Goal: Information Seeking & Learning: Learn about a topic

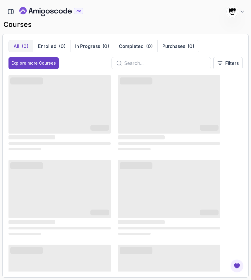
click at [154, 65] on input "text" at bounding box center [165, 63] width 82 height 7
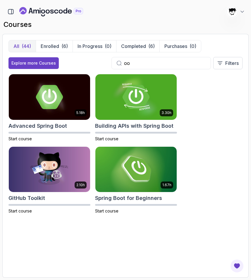
type input "o"
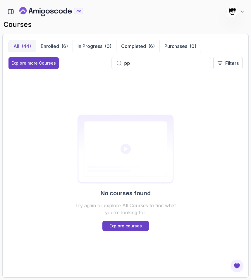
type input "p"
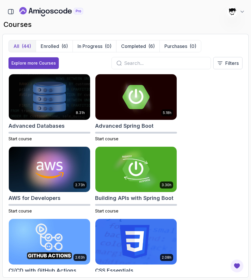
click at [4, 7] on div "623 Points [PERSON_NAME] [PERSON_NAME] Student" at bounding box center [125, 12] width 246 height 12
click at [9, 9] on icon "button" at bounding box center [10, 11] width 5 height 5
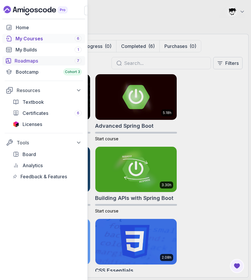
click at [35, 58] on div "Roadmaps 7" at bounding box center [48, 60] width 67 height 7
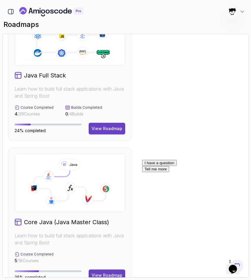
scroll to position [434, 0]
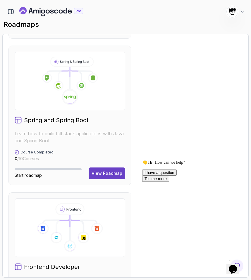
click at [222, 258] on div "Full Stack Professional v2 Master modern full-stack development with React, Nod…" at bounding box center [125, 115] width 234 height 1019
click at [235, 265] on icon "Chat widget" at bounding box center [232, 269] width 8 height 9
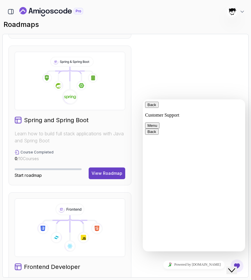
click at [235, 267] on icon "Close Chat This icon closes the chat window." at bounding box center [231, 270] width 7 height 7
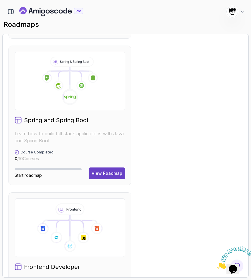
click at [217, 265] on icon "Close" at bounding box center [217, 267] width 0 height 5
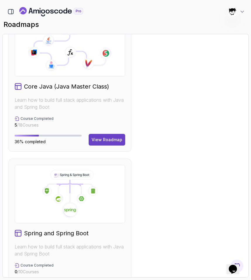
scroll to position [319, 0]
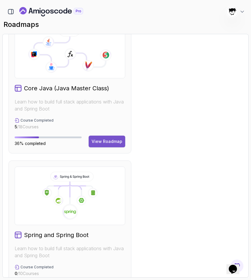
click at [112, 140] on div "View Roadmap" at bounding box center [106, 141] width 31 height 6
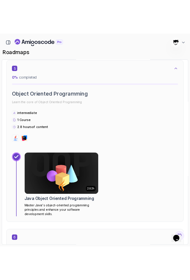
scroll to position [1039, 0]
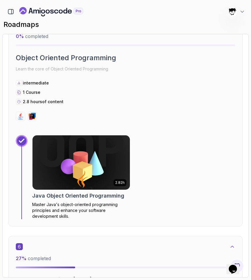
click at [69, 168] on img at bounding box center [81, 162] width 102 height 57
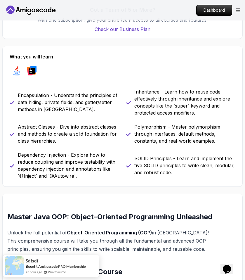
scroll to position [435, 0]
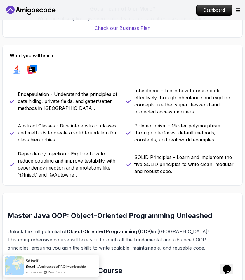
click at [147, 95] on p "Inheritance - Learn how to reuse code effectively through inheritance and explo…" at bounding box center [184, 101] width 101 height 28
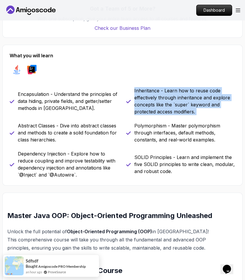
click at [147, 95] on p "Inheritance - Learn how to reuse code effectively through inheritance and explo…" at bounding box center [184, 101] width 101 height 28
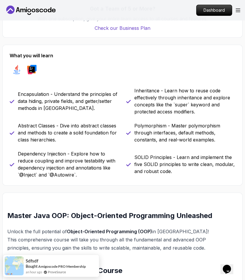
click at [150, 154] on p "SOLID Principles - Learn and implement the five SOLID principles to write clean…" at bounding box center [184, 164] width 101 height 21
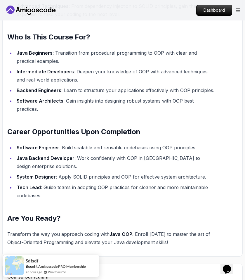
scroll to position [700, 0]
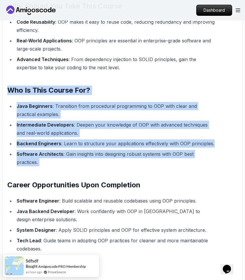
drag, startPoint x: 8, startPoint y: 82, endPoint x: 79, endPoint y: 179, distance: 119.7
click at [79, 179] on div "Master Java OOP: Object-Oriented Programming Unleashed Unlock the full potentia…" at bounding box center [110, 123] width 207 height 353
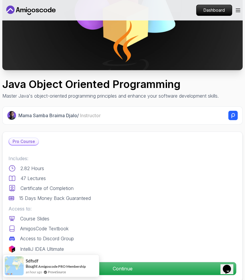
scroll to position [120, 0]
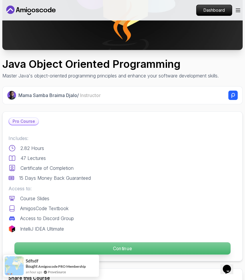
click at [133, 249] on p "Continue" at bounding box center [122, 248] width 216 height 12
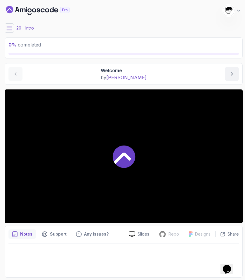
click at [9, 27] on icon at bounding box center [9, 28] width 6 height 6
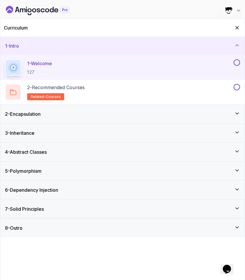
click at [39, 117] on h3 "2 - Encapsulation" at bounding box center [23, 113] width 36 height 7
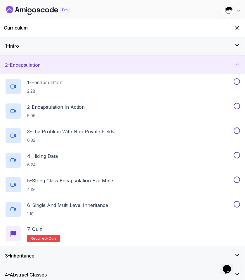
click at [124, 65] on div "2 - Encapsulation" at bounding box center [122, 64] width 235 height 7
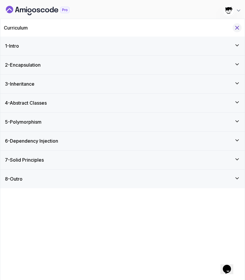
click at [236, 29] on icon "Hide Curriculum for mobile" at bounding box center [237, 28] width 6 height 6
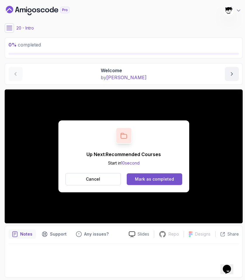
click at [153, 176] on div "Mark as completed" at bounding box center [154, 179] width 39 height 6
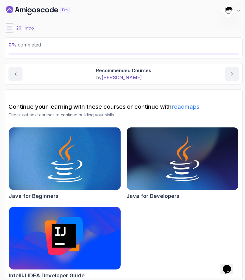
scroll to position [8, 0]
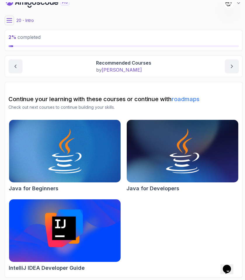
click at [8, 18] on icon at bounding box center [9, 21] width 6 height 6
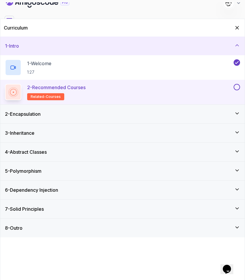
click at [236, 86] on button at bounding box center [237, 87] width 6 height 6
click at [164, 121] on div "2 - Encapsulation" at bounding box center [122, 114] width 244 height 19
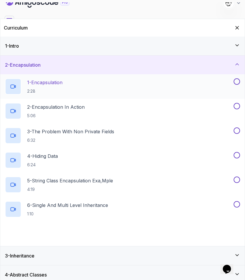
click at [58, 91] on p "2:28" at bounding box center [44, 91] width 35 height 6
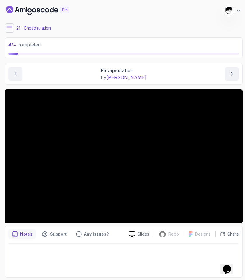
click at [11, 32] on main "My Courses Java Object Oriented Programming 623 Points [PERSON_NAME] [PERSON_NA…" at bounding box center [124, 139] width 238 height 275
click at [8, 29] on icon at bounding box center [9, 28] width 6 height 6
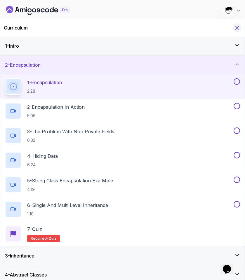
click at [240, 28] on icon "Hide Curriculum for mobile" at bounding box center [237, 28] width 6 height 6
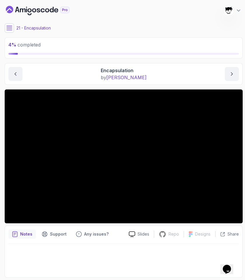
click at [11, 26] on icon at bounding box center [9, 28] width 6 height 6
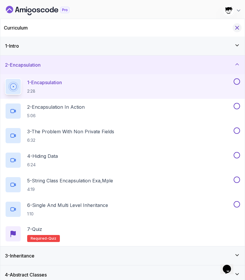
click at [236, 26] on icon "Hide Curriculum for mobile" at bounding box center [237, 28] width 6 height 6
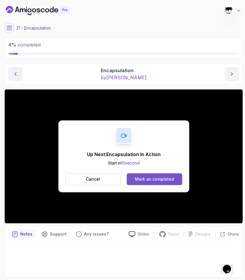
click at [161, 178] on div "Mark as completed" at bounding box center [154, 179] width 39 height 6
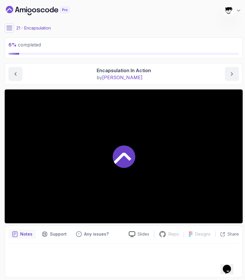
click at [3, 29] on div "6 % completed 1 - Intro 2 - Encapsulation 1 - Encapsulation 2:28 2 - Encapsulat…" at bounding box center [122, 139] width 240 height 275
click at [11, 28] on icon at bounding box center [9, 28] width 6 height 6
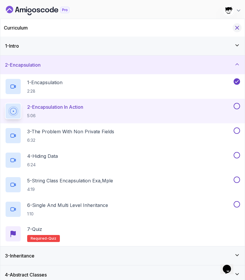
click at [236, 27] on icon "Hide Curriculum for mobile" at bounding box center [237, 27] width 3 height 3
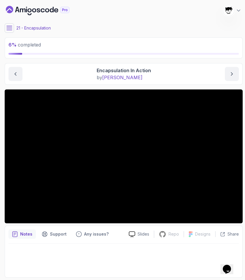
click at [10, 31] on button at bounding box center [9, 27] width 9 height 9
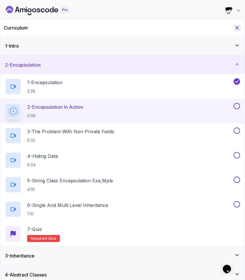
click at [237, 26] on icon "Hide Curriculum for mobile" at bounding box center [237, 28] width 6 height 6
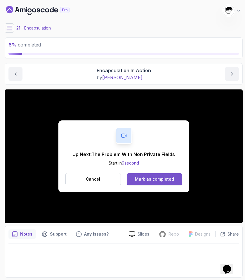
click at [152, 177] on div "Mark as completed" at bounding box center [154, 179] width 39 height 6
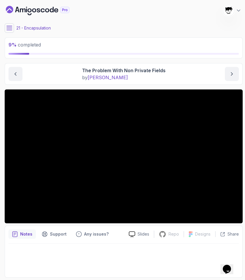
click at [9, 27] on icon at bounding box center [9, 28] width 6 height 6
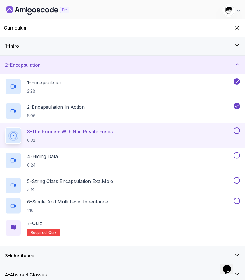
scroll to position [62, 0]
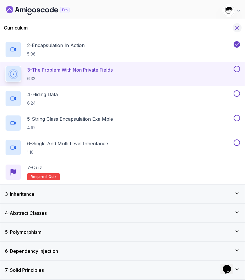
click at [235, 29] on icon "Hide Curriculum for mobile" at bounding box center [237, 28] width 6 height 6
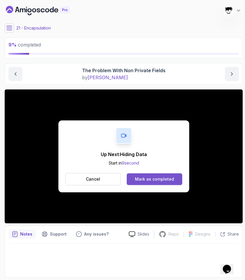
click at [145, 182] on div "Mark as completed" at bounding box center [154, 179] width 39 height 6
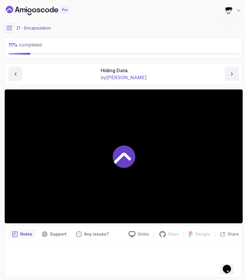
click at [9, 26] on icon at bounding box center [9, 28] width 6 height 6
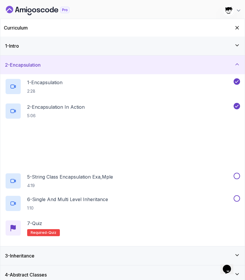
scroll to position [62, 0]
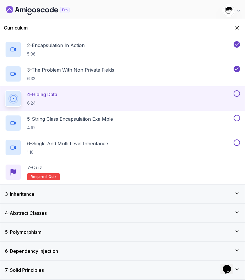
click at [70, 193] on div "3 - Inheritance" at bounding box center [122, 193] width 235 height 7
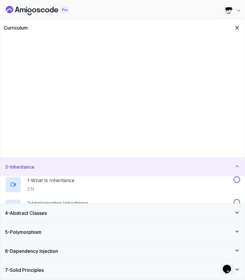
scroll to position [0, 0]
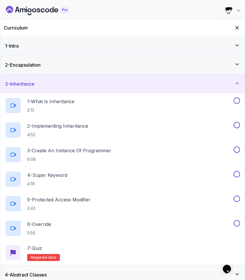
click at [48, 81] on div "3 - Inheritance" at bounding box center [122, 83] width 235 height 7
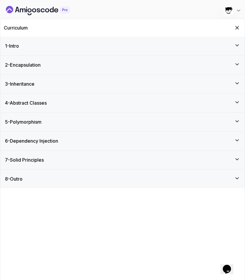
click at [44, 70] on div "2 - Encapsulation" at bounding box center [122, 64] width 244 height 19
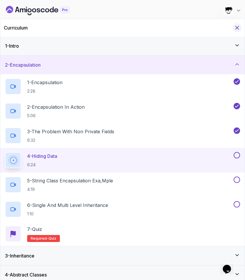
click at [234, 31] on button "Hide Curriculum for mobile" at bounding box center [237, 27] width 9 height 9
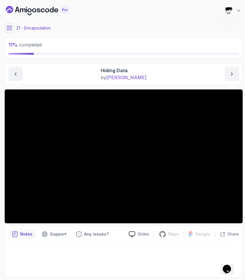
click at [8, 26] on icon at bounding box center [9, 28] width 5 height 4
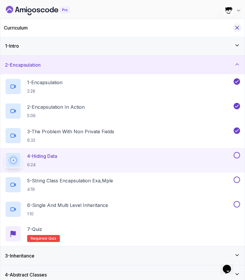
click at [238, 26] on icon "Hide Curriculum for mobile" at bounding box center [237, 27] width 3 height 3
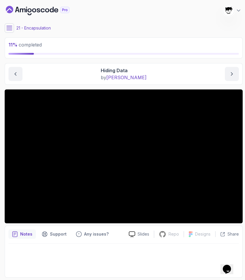
click at [10, 25] on icon at bounding box center [9, 28] width 6 height 6
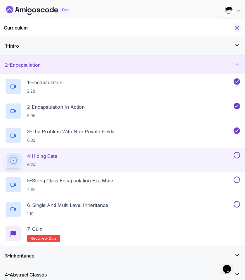
click at [239, 30] on icon "Hide Curriculum for mobile" at bounding box center [237, 28] width 6 height 6
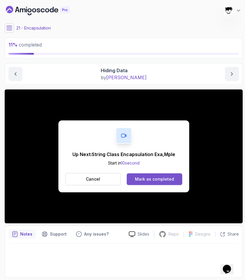
click at [149, 184] on button "Mark as completed" at bounding box center [154, 179] width 55 height 12
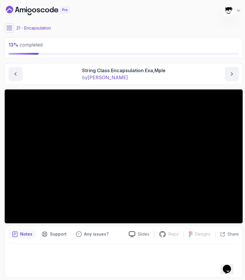
click at [6, 25] on icon at bounding box center [9, 28] width 6 height 6
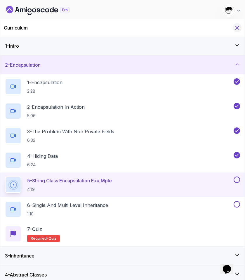
click at [237, 29] on icon "Hide Curriculum for mobile" at bounding box center [237, 28] width 6 height 6
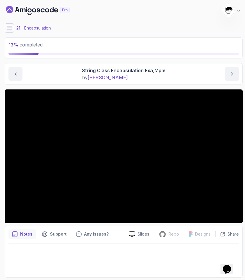
click at [12, 26] on button at bounding box center [9, 27] width 9 height 9
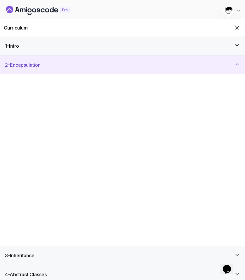
scroll to position [62, 0]
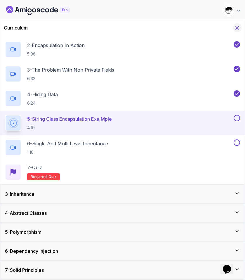
click at [239, 29] on icon "Hide Curriculum for mobile" at bounding box center [237, 28] width 6 height 6
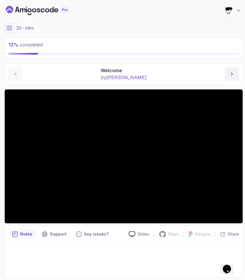
click at [8, 27] on icon at bounding box center [9, 28] width 6 height 6
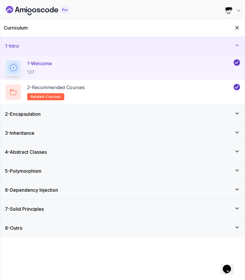
click at [35, 117] on div "2 - Encapsulation" at bounding box center [122, 114] width 244 height 19
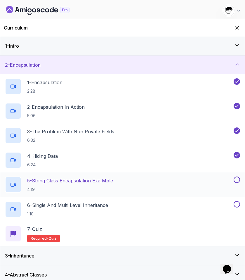
click at [64, 179] on p "5 - String Class Encapsulation Exa,Mple" at bounding box center [70, 180] width 86 height 7
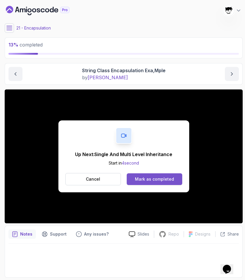
click at [139, 178] on div "Mark as completed" at bounding box center [154, 179] width 39 height 6
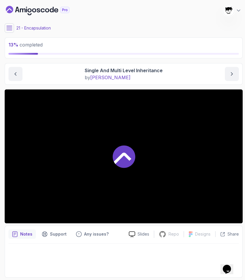
click at [9, 27] on icon at bounding box center [9, 28] width 6 height 6
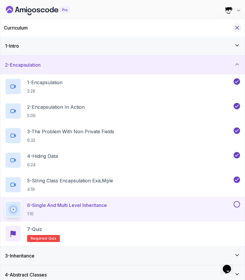
click at [236, 31] on button "Hide Curriculum for mobile" at bounding box center [237, 27] width 9 height 9
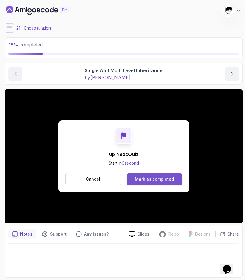
click at [149, 180] on div "Mark as completed" at bounding box center [154, 179] width 39 height 6
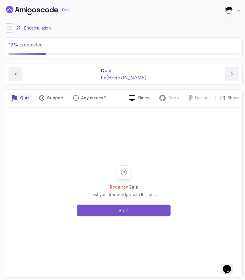
click at [103, 210] on button "Start" at bounding box center [123, 210] width 93 height 12
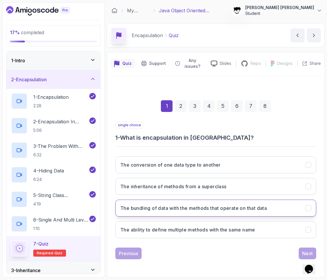
click at [152, 208] on h3 "The bundling of data with the methods that operate on that data" at bounding box center [193, 207] width 147 height 7
click at [245, 253] on div "Next" at bounding box center [307, 253] width 11 height 7
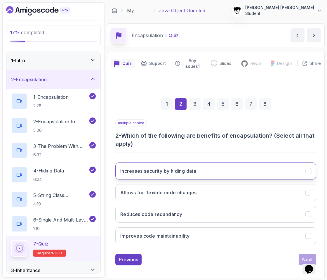
scroll to position [4, 0]
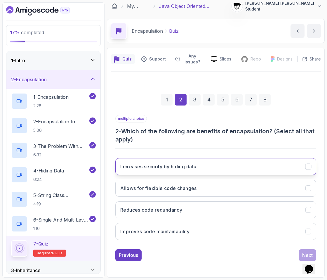
click at [177, 168] on h3 "Increases security by hiding data" at bounding box center [158, 166] width 76 height 7
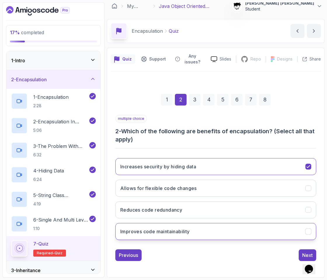
click at [172, 231] on h3 "Improves code maintainability" at bounding box center [154, 231] width 69 height 7
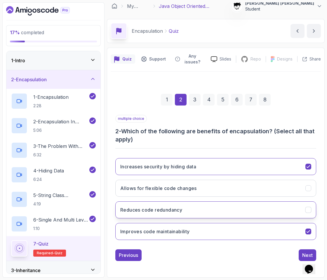
click at [161, 204] on button "Reduces code redundancy" at bounding box center [215, 209] width 201 height 17
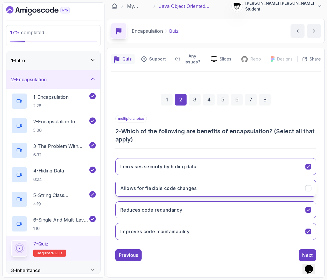
click at [153, 187] on h3 "Allows for flexible code changes" at bounding box center [158, 188] width 76 height 7
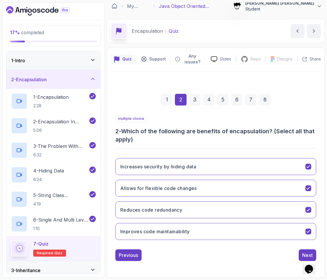
click at [245, 259] on div "Opens Chat This icon Opens the chat window." at bounding box center [312, 259] width 14 height 0
click at [245, 254] on button "Next" at bounding box center [308, 255] width 18 height 12
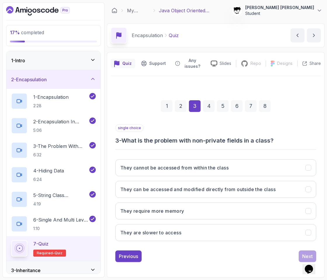
scroll to position [0, 0]
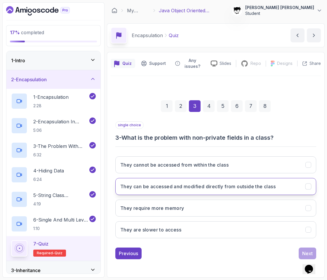
click at [224, 185] on h3 "They can be accessed and modified directly from outside the class" at bounding box center [197, 186] width 155 height 7
click at [245, 250] on div "Next" at bounding box center [307, 253] width 11 height 7
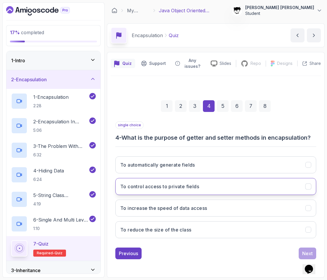
click at [146, 180] on button "To control access to private fields" at bounding box center [215, 186] width 201 height 17
click at [245, 253] on div "Next" at bounding box center [307, 253] width 11 height 7
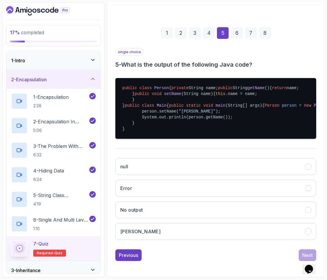
scroll to position [118, 0]
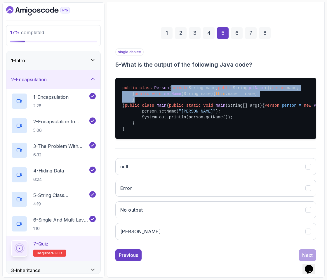
drag, startPoint x: 131, startPoint y: 48, endPoint x: 147, endPoint y: 80, distance: 35.0
click at [147, 80] on pre "public class Person { private String name; public String getName () { return na…" at bounding box center [215, 108] width 201 height 61
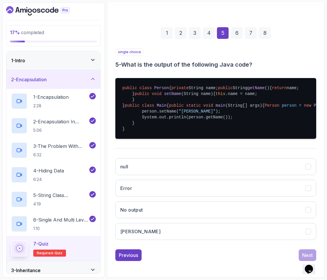
click at [132, 222] on div "null Error No output John" at bounding box center [215, 198] width 201 height 91
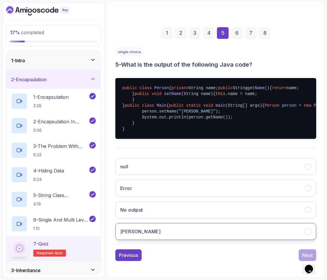
click at [132, 226] on button "John" at bounding box center [215, 231] width 201 height 17
click at [245, 252] on div "Previous Next" at bounding box center [215, 255] width 201 height 12
click at [245, 253] on div "Next" at bounding box center [307, 254] width 11 height 7
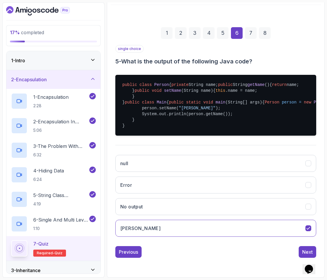
scroll to position [4, 0]
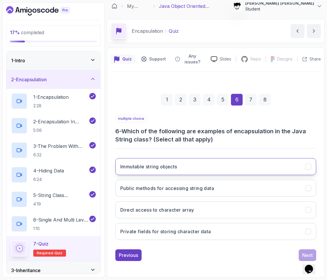
click at [187, 172] on button "Immutable string objects" at bounding box center [215, 166] width 201 height 17
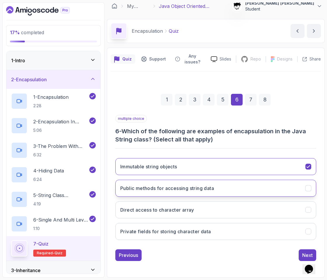
click at [165, 180] on button "Public methods for accessing string data" at bounding box center [215, 188] width 201 height 17
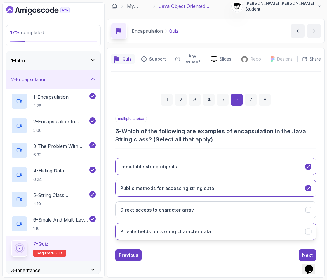
click at [160, 229] on h3 "Private fields for storing character data" at bounding box center [165, 231] width 91 height 7
click at [245, 253] on div "Next" at bounding box center [307, 254] width 11 height 7
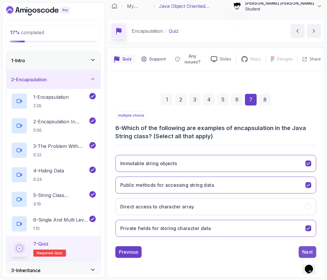
scroll to position [3, 0]
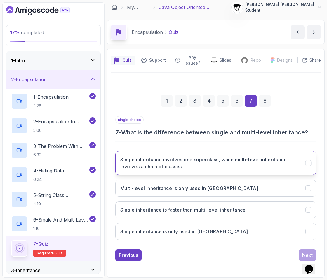
click at [170, 166] on h3 "Single inheritance involves one superclass, while multi-level inheritance invol…" at bounding box center [209, 163] width 178 height 14
click at [245, 253] on div "Next" at bounding box center [307, 254] width 11 height 7
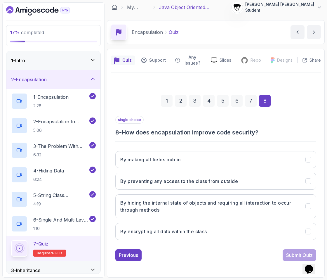
click at [245, 96] on div "7" at bounding box center [251, 101] width 12 height 12
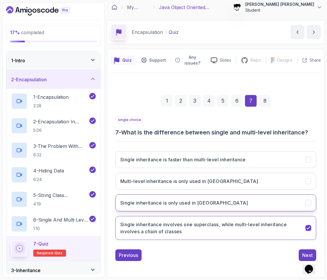
click at [206, 200] on h3 "Single inheritance is only used in Java" at bounding box center [184, 202] width 128 height 7
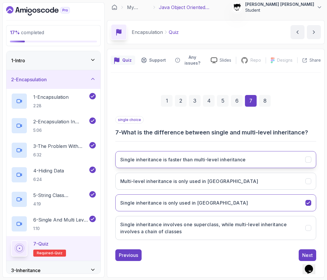
click at [245, 164] on button "Single inheritance is faster than multi-level inheritance" at bounding box center [215, 159] width 201 height 17
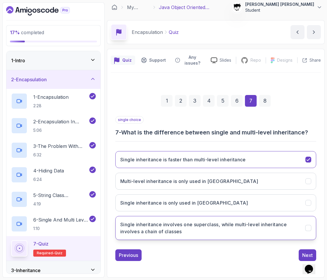
click at [245, 222] on h3 "Single inheritance involves one superclass, while multi-level inheritance invol…" at bounding box center [209, 228] width 178 height 14
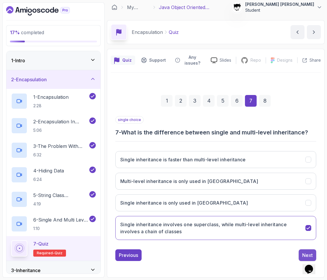
click at [245, 250] on button "Next" at bounding box center [308, 255] width 18 height 12
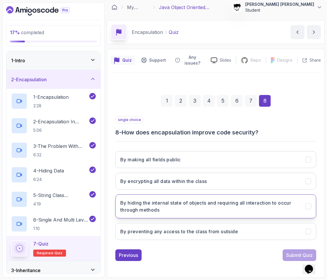
click at [176, 206] on h3 "By hiding the internal state of objects and requiring all interaction to occur …" at bounding box center [209, 206] width 178 height 14
click at [245, 251] on div "Submit Quiz" at bounding box center [299, 254] width 27 height 7
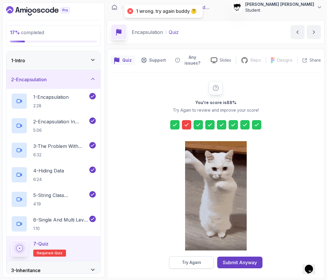
click at [200, 259] on div "Try Again" at bounding box center [191, 262] width 19 height 6
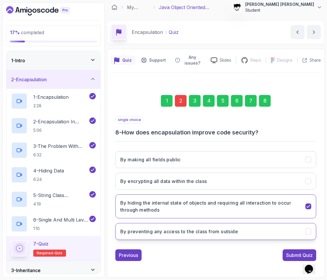
click at [172, 233] on h3 "By preventing any access to the class from outside" at bounding box center [179, 231] width 118 height 7
click at [245, 255] on div "Submit Quiz" at bounding box center [299, 254] width 27 height 7
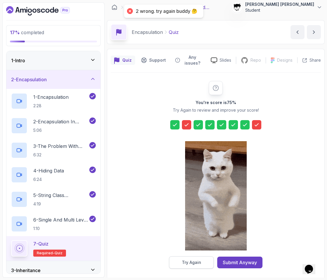
click at [193, 260] on div "Try Again" at bounding box center [191, 262] width 19 height 6
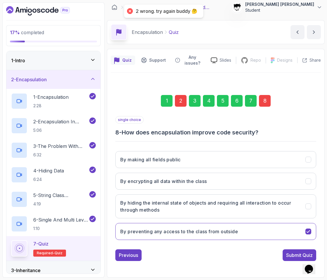
click at [245, 103] on div "8" at bounding box center [265, 101] width 12 height 12
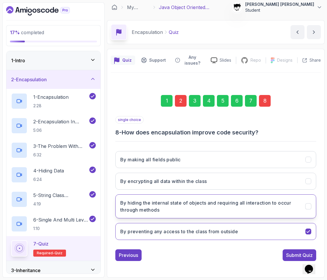
click at [169, 207] on h3 "By hiding the internal state of objects and requiring all interaction to occur …" at bounding box center [209, 206] width 178 height 14
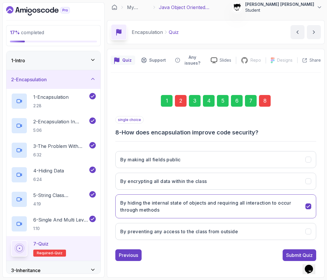
click at [182, 98] on div "2" at bounding box center [181, 101] width 12 height 12
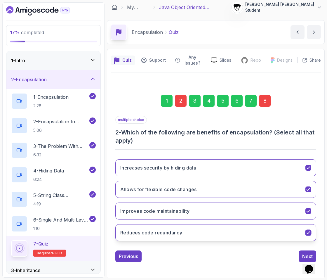
click at [159, 228] on button "Reduces code redundancy" at bounding box center [215, 232] width 201 height 17
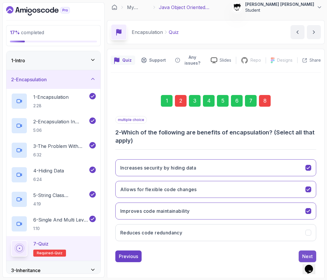
click at [245, 255] on button "Next" at bounding box center [308, 256] width 18 height 12
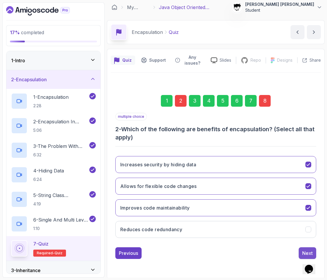
scroll to position [0, 0]
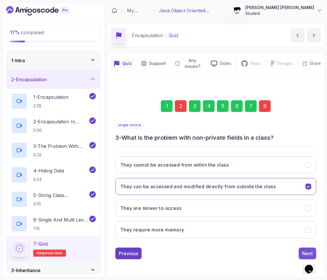
click at [245, 255] on button "Next" at bounding box center [308, 253] width 18 height 12
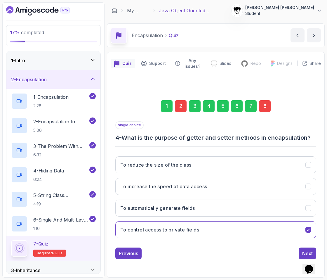
click at [245, 255] on button "Next" at bounding box center [308, 253] width 18 height 12
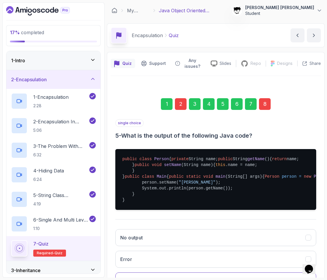
click at [245, 210] on pre "public class Person { private String name; public String getName () { return na…" at bounding box center [215, 179] width 201 height 61
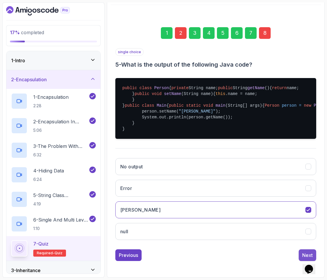
click at [245, 255] on button "Next" at bounding box center [308, 255] width 18 height 12
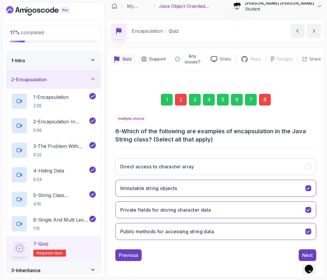
click at [245, 255] on button "Next" at bounding box center [308, 255] width 18 height 12
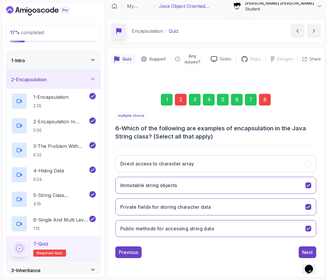
scroll to position [3, 0]
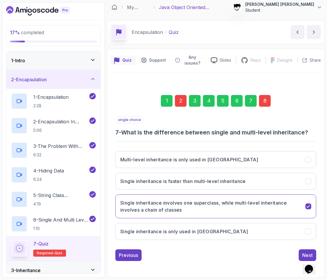
click at [245, 255] on button "Next" at bounding box center [308, 255] width 18 height 12
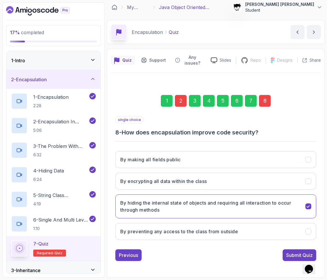
click at [245, 255] on div "Submit Quiz" at bounding box center [299, 254] width 27 height 7
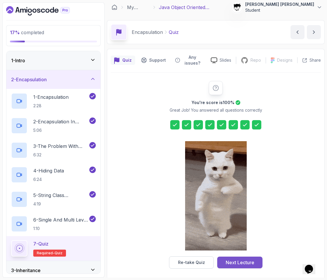
click at [242, 264] on div "Next Lecture" at bounding box center [240, 262] width 29 height 7
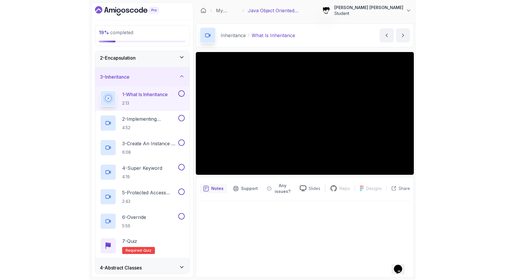
scroll to position [39, 0]
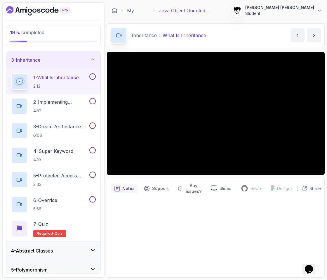
click at [50, 15] on div "19 % completed 1 - Intro 2 - Encapsulation 3 - Inheritance 1 - What Is Inherita…" at bounding box center [53, 139] width 102 height 275
click at [45, 13] on icon "Dashboard" at bounding box center [38, 10] width 64 height 9
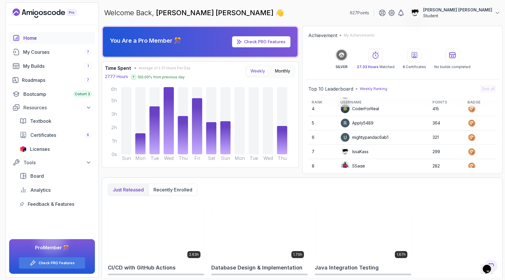
scroll to position [49, 0]
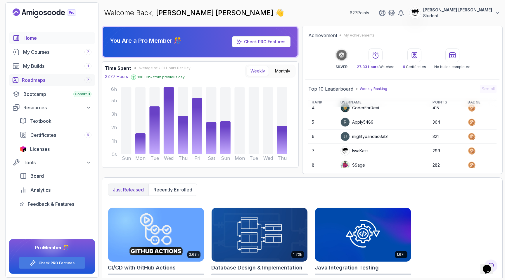
click at [44, 79] on div "Roadmaps 7" at bounding box center [56, 79] width 69 height 7
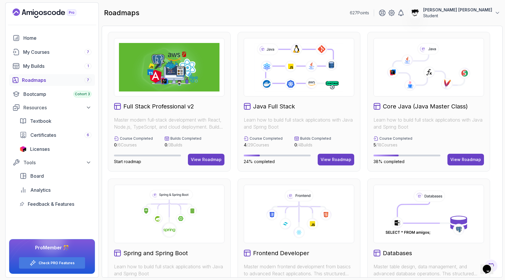
click at [182, 16] on div "roadmaps 627 Points Abdallah Issa Al-Kass Student" at bounding box center [302, 12] width 401 height 21
